Goal: Navigation & Orientation: Find specific page/section

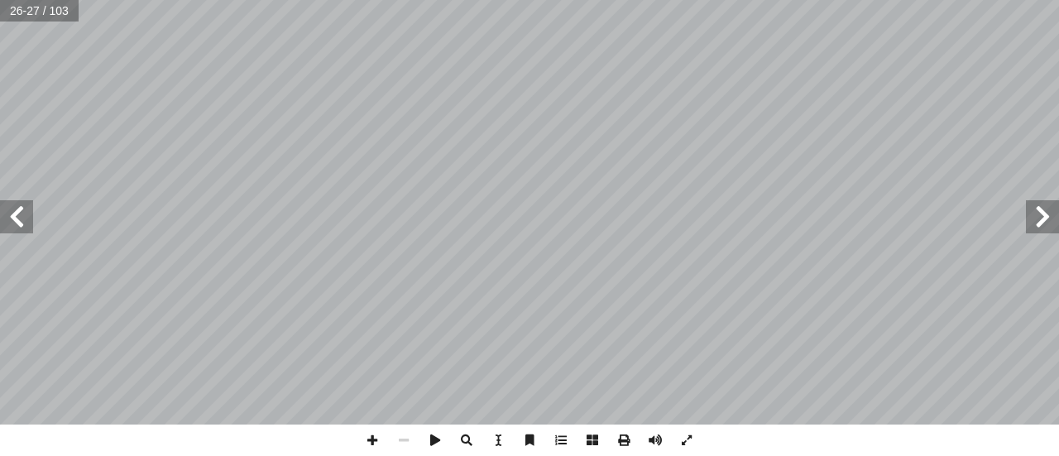
click at [1041, 211] on span at bounding box center [1042, 216] width 33 height 33
click at [373, 443] on span at bounding box center [372, 439] width 31 height 31
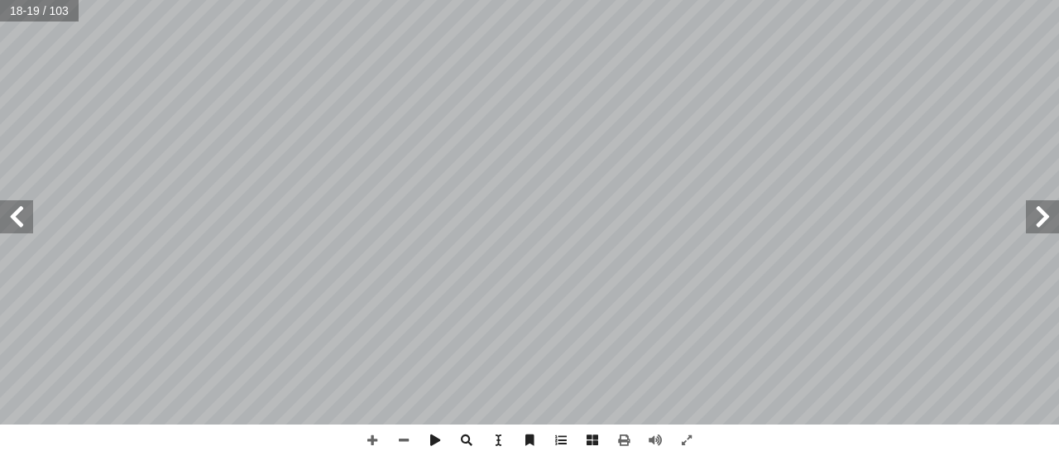
click at [22, 224] on span at bounding box center [16, 216] width 33 height 33
